Goal: Use online tool/utility: Utilize a website feature to perform a specific function

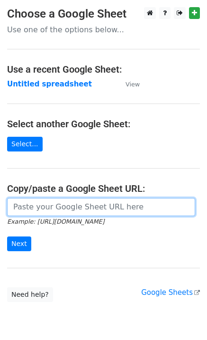
click at [26, 215] on input "url" at bounding box center [101, 207] width 188 height 18
click at [32, 212] on input "url" at bounding box center [101, 207] width 188 height 18
type input "https://docs.google.com/spreadsheets/d/1yJrqbdGqltIMuwQgJk6s0e5wm2vD3UfLZhKGb4Z…"
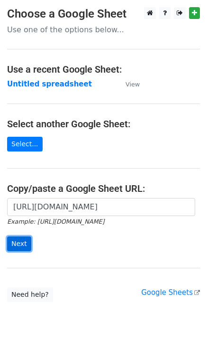
click at [19, 244] on input "Next" at bounding box center [19, 243] width 24 height 15
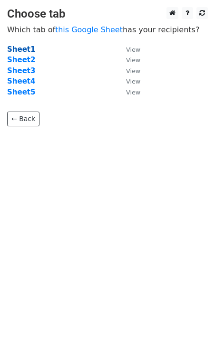
click at [12, 52] on strong "Sheet1" at bounding box center [21, 49] width 28 height 9
click at [23, 52] on strong "Sheet1" at bounding box center [21, 49] width 28 height 9
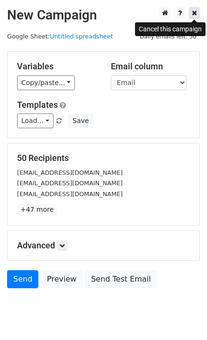
click at [198, 13] on link at bounding box center [194, 13] width 11 height 12
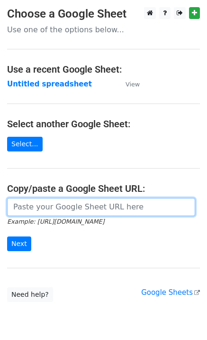
drag, startPoint x: 23, startPoint y: 204, endPoint x: 27, endPoint y: 226, distance: 22.6
click at [24, 205] on input "url" at bounding box center [101, 207] width 188 height 18
paste input "https://docs.google.com/spreadsheets/d/1yJrqbdGqltIMuwQgJk6s0e5wm2vD3UfLZhKGb4Z…"
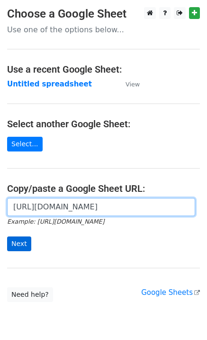
scroll to position [0, 215]
type input "https://docs.google.com/spreadsheets/d/1yJrqbdGqltIMuwQgJk6s0e5wm2vD3UfLZhKGb4Z…"
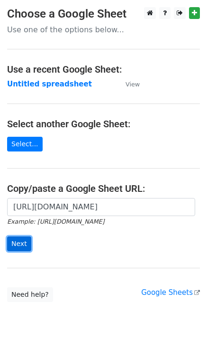
scroll to position [0, 0]
click at [14, 239] on input "Next" at bounding box center [19, 243] width 24 height 15
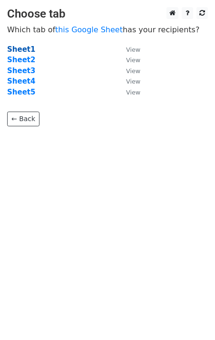
click at [19, 48] on strong "Sheet1" at bounding box center [21, 49] width 28 height 9
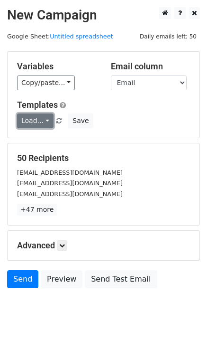
click at [38, 119] on link "Load..." at bounding box center [35, 120] width 37 height 15
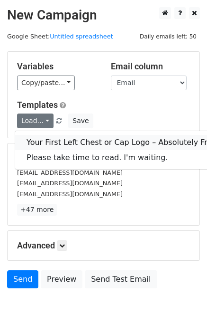
click at [49, 140] on link "Your First Left Chest or Cap Logo – Absolutely Free" at bounding box center [121, 142] width 213 height 15
